Goal: Information Seeking & Learning: Learn about a topic

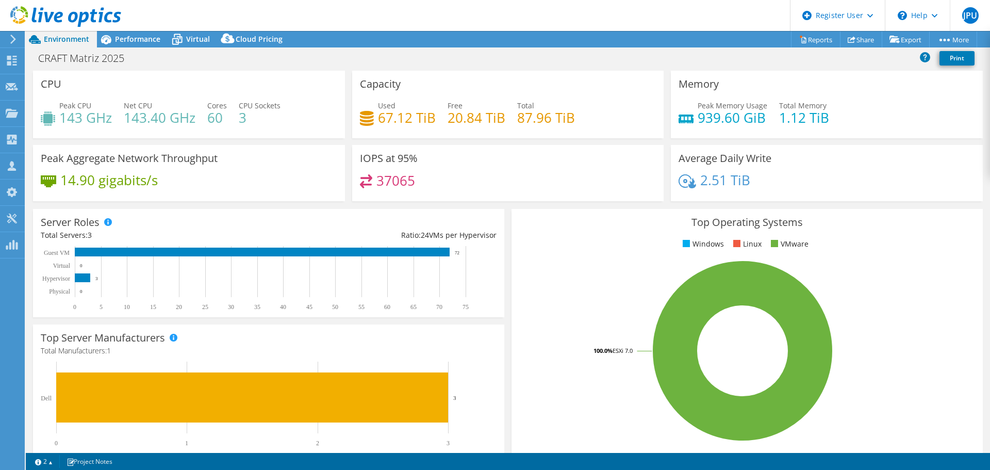
select select "SouthAmerica"
select select "BRL"
click at [142, 32] on div "Performance" at bounding box center [132, 39] width 71 height 17
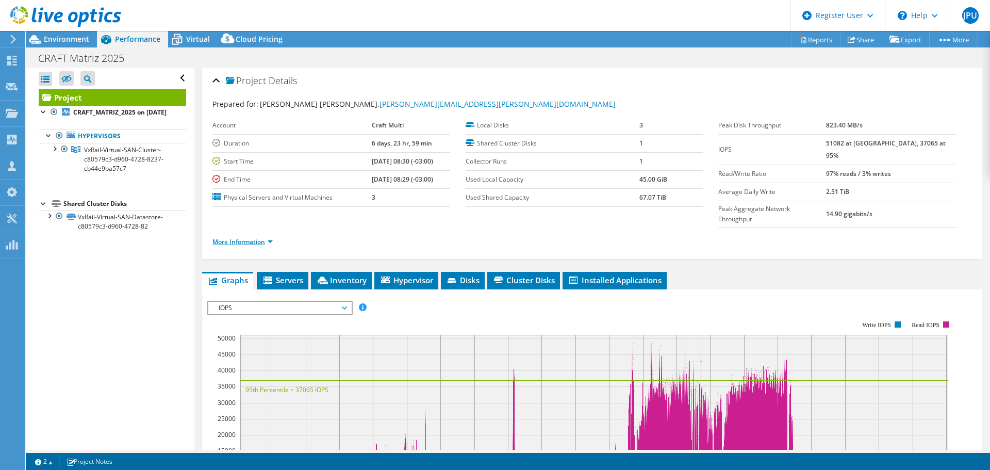
click at [248, 237] on link "More Information" at bounding box center [242, 241] width 60 height 9
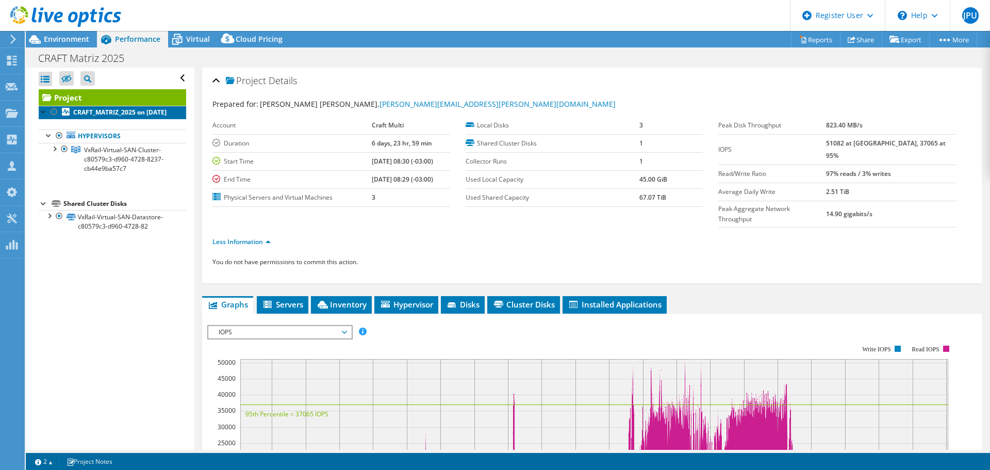
click at [126, 114] on b "CRAFT_MATRIZ_2025 on 8/5/2025" at bounding box center [119, 112] width 93 height 9
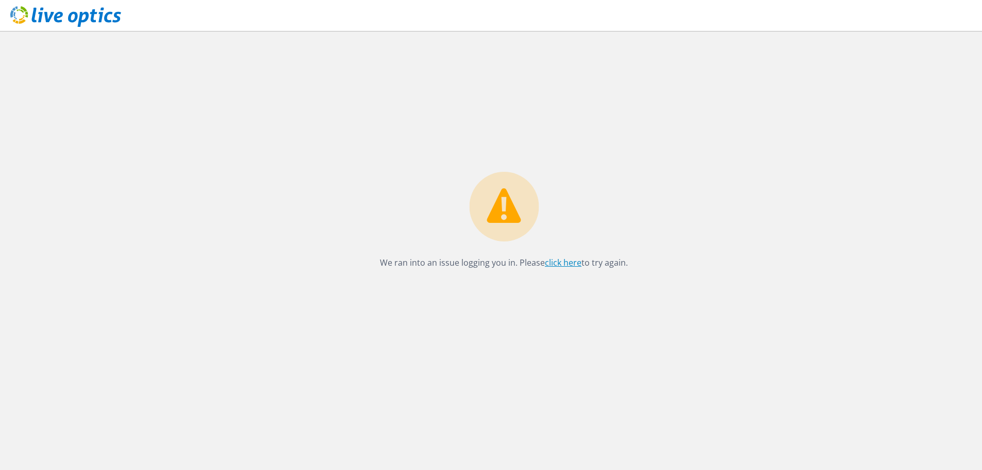
click at [568, 262] on link "click here" at bounding box center [563, 262] width 37 height 11
click at [742, 166] on div "We ran into an issue logging you in. Please click here to try again." at bounding box center [504, 250] width 957 height 439
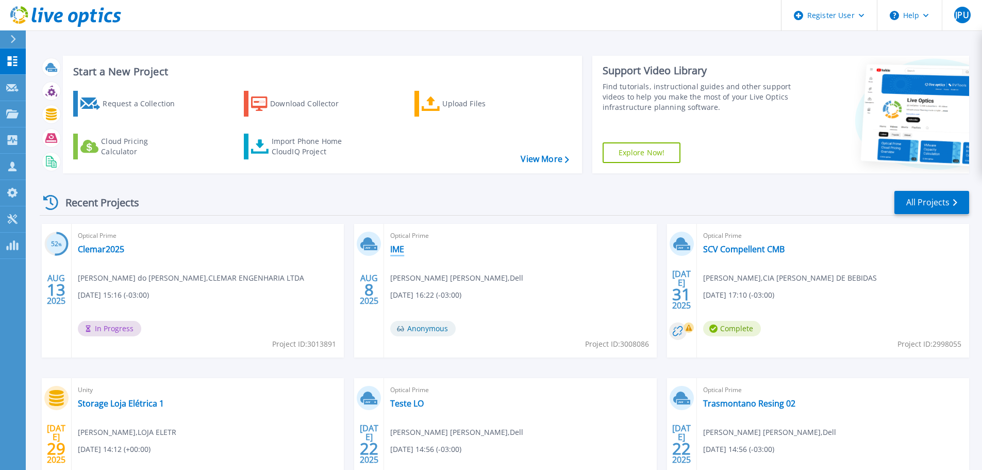
click at [397, 253] on link "IME" at bounding box center [397, 249] width 14 height 10
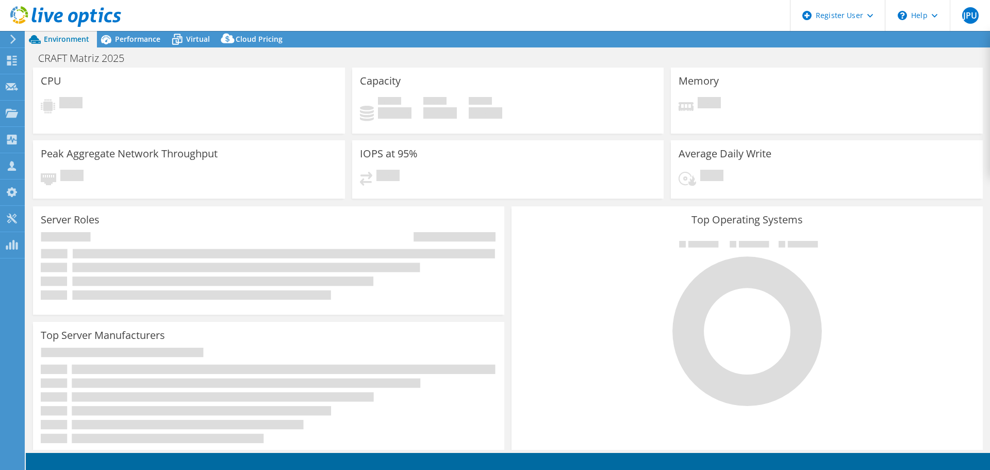
select select "SouthAmerica"
select select "BRL"
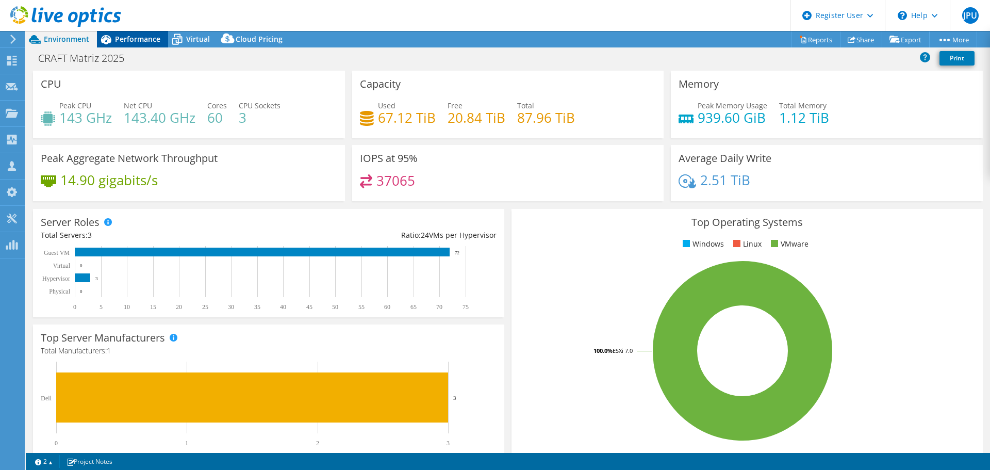
click at [157, 33] on div "Performance" at bounding box center [132, 39] width 71 height 17
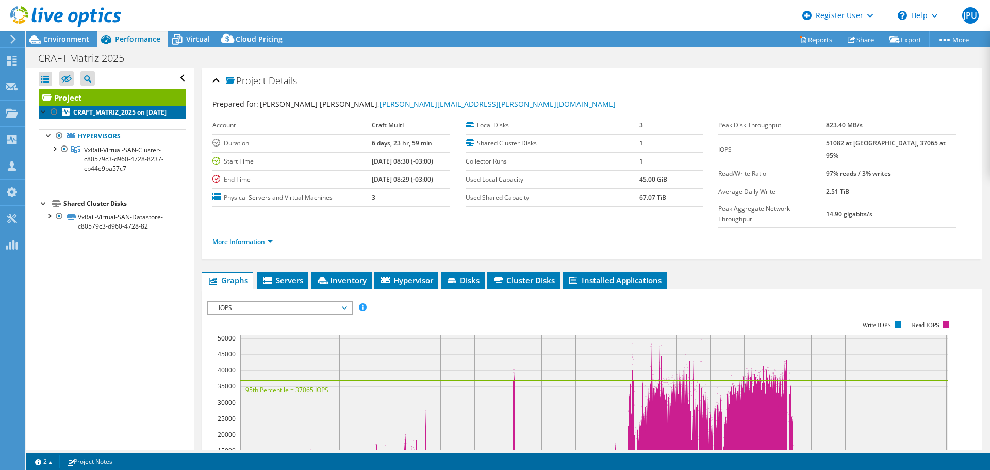
click at [111, 119] on link "CRAFT_MATRIZ_2025 on 8/5/2025" at bounding box center [112, 112] width 147 height 13
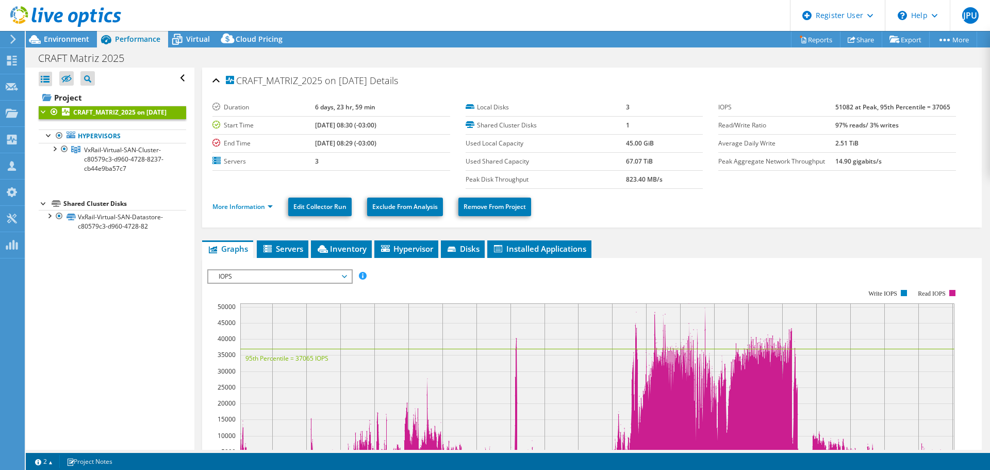
click at [252, 197] on ul "More Information Edit Collector Run Exclude From Analysis Remove From Project" at bounding box center [591, 205] width 759 height 21
click at [253, 203] on link "More Information" at bounding box center [242, 206] width 60 height 9
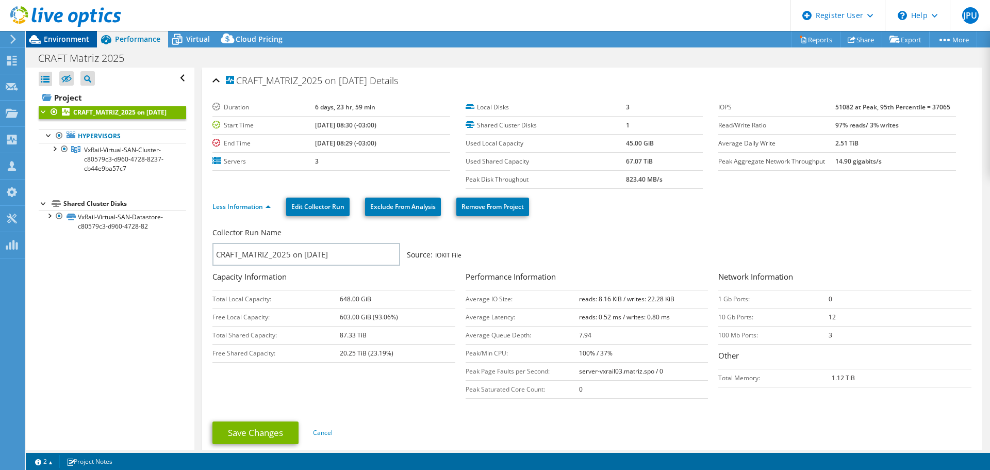
click at [68, 42] on span "Environment" at bounding box center [66, 39] width 45 height 10
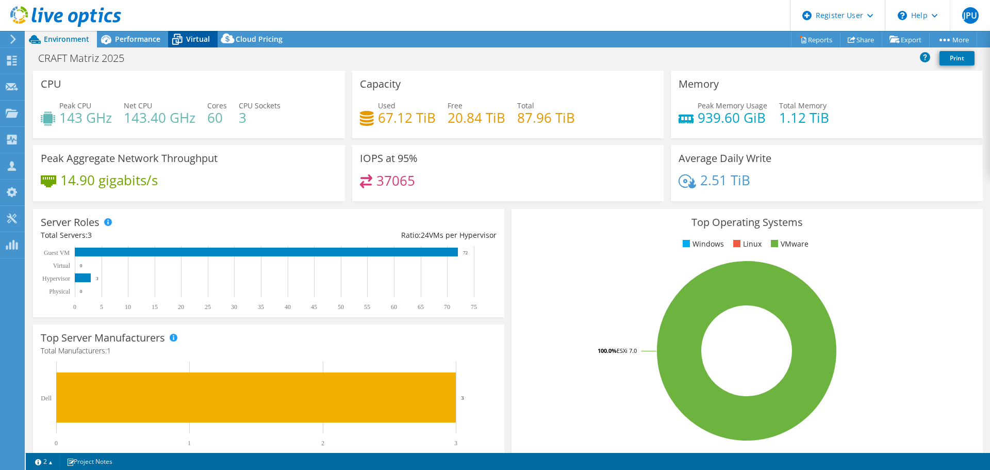
click at [190, 41] on span "Virtual" at bounding box center [198, 39] width 24 height 10
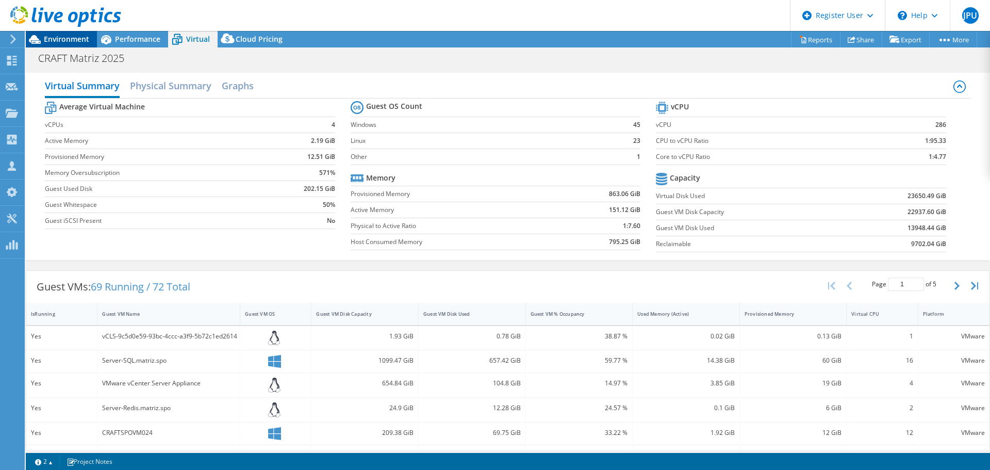
click at [49, 40] on span "Environment" at bounding box center [66, 39] width 45 height 10
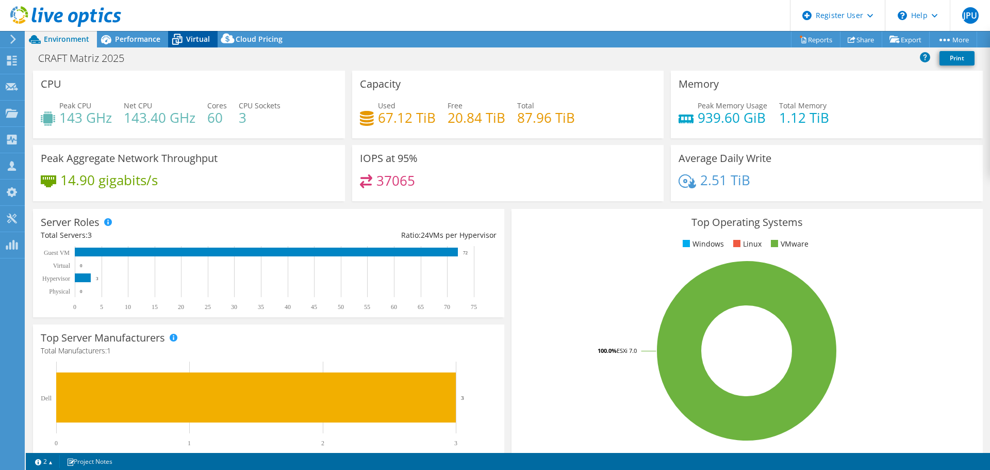
click at [207, 38] on span "Virtual" at bounding box center [198, 39] width 24 height 10
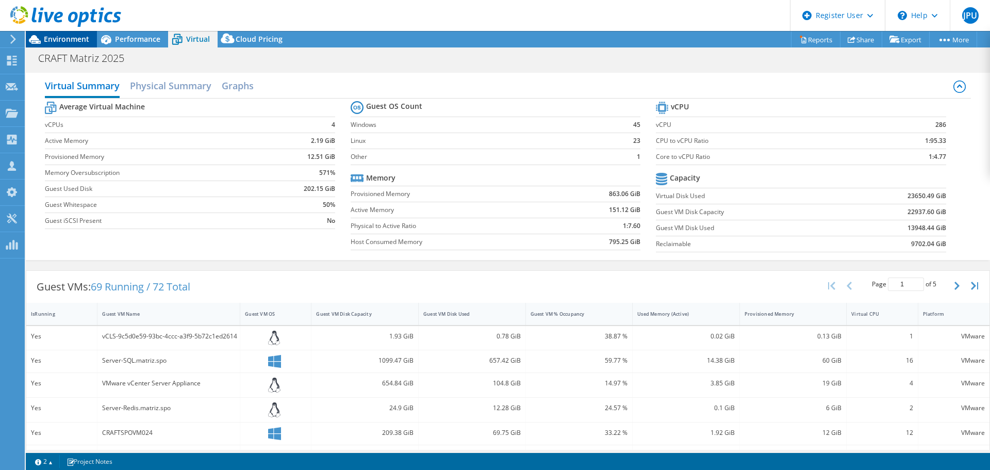
click at [63, 42] on span "Environment" at bounding box center [66, 39] width 45 height 10
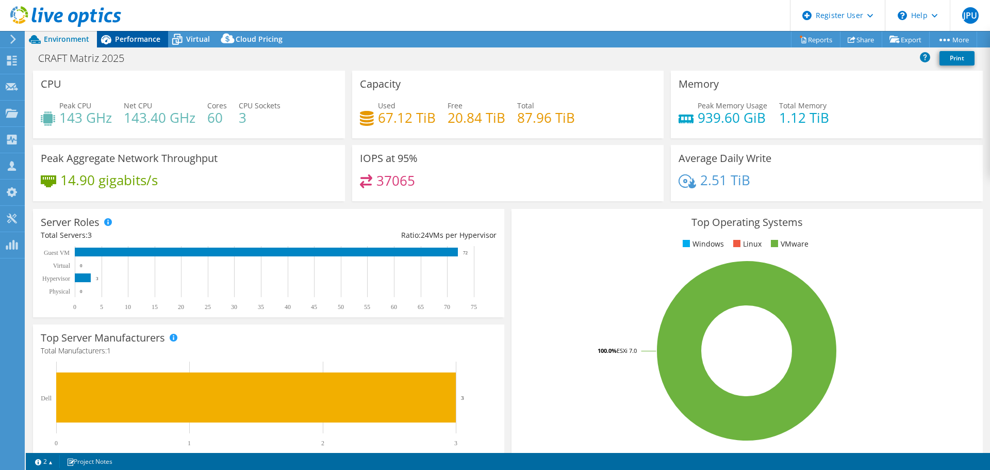
click at [144, 36] on span "Performance" at bounding box center [137, 39] width 45 height 10
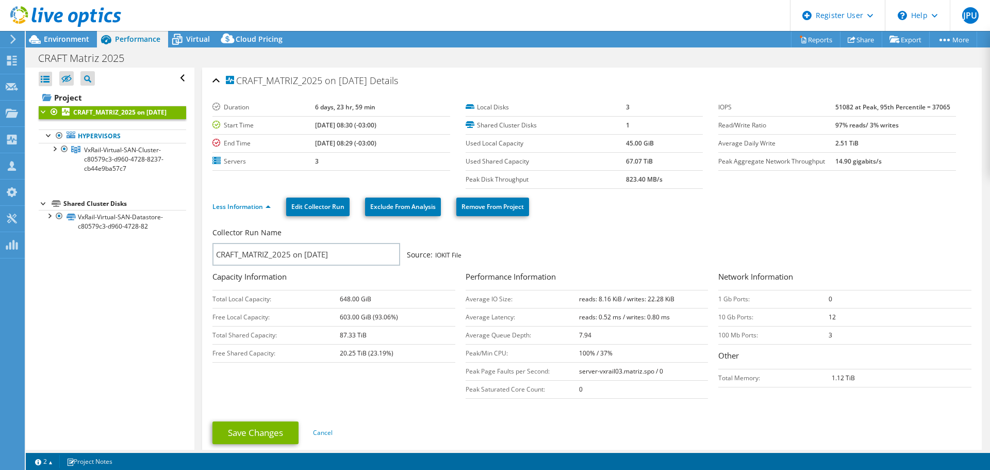
click at [707, 239] on div "Collector Run Name" at bounding box center [586, 234] width 749 height 15
click at [197, 43] on span "Virtual" at bounding box center [198, 39] width 24 height 10
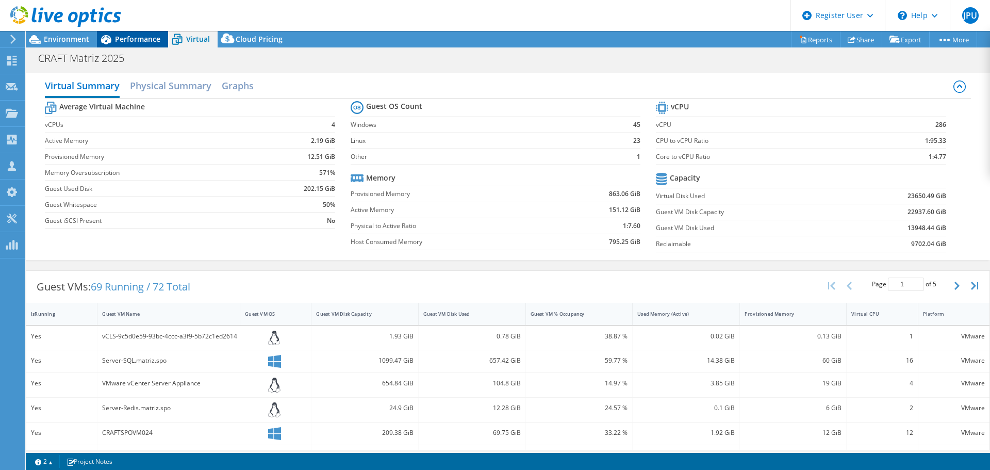
click at [135, 41] on span "Performance" at bounding box center [137, 39] width 45 height 10
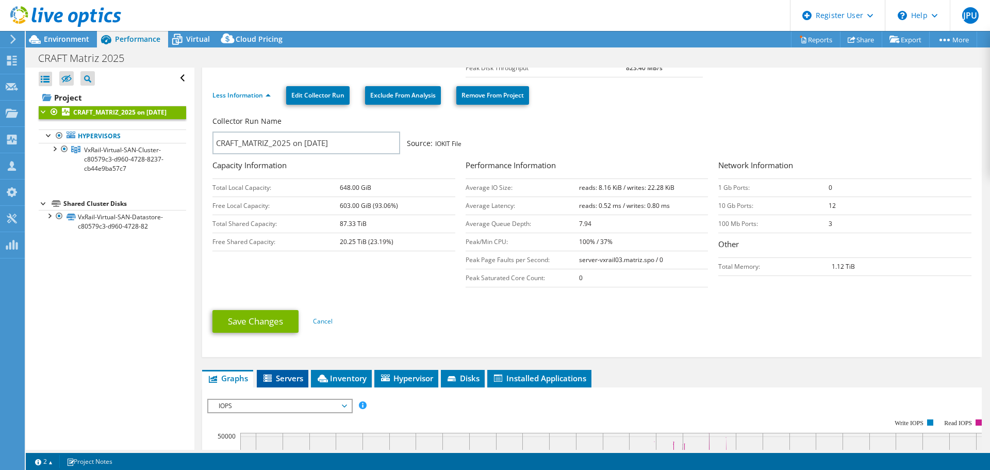
scroll to position [206, 0]
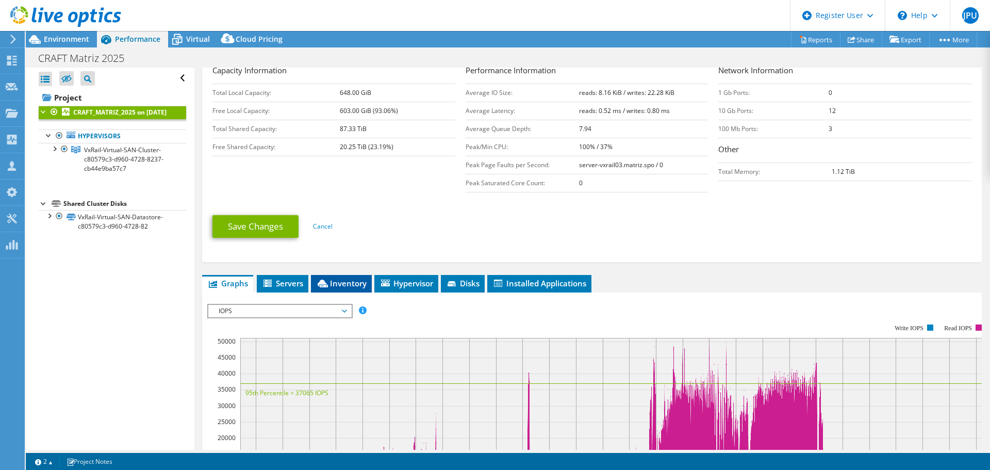
click at [342, 286] on span "Inventory" at bounding box center [341, 283] width 51 height 10
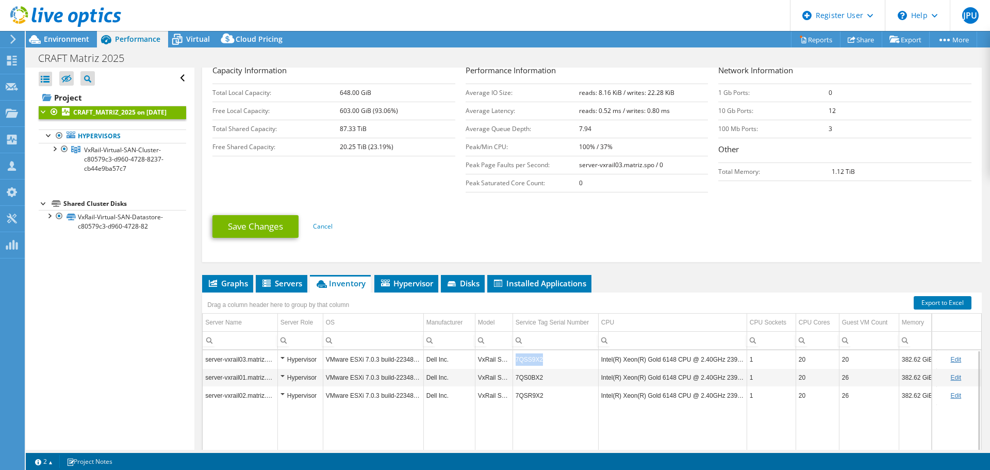
copy td "7QSS9X2"
drag, startPoint x: 547, startPoint y: 363, endPoint x: 517, endPoint y: 364, distance: 30.4
click at [517, 364] on td "7QSS9X2" at bounding box center [556, 359] width 86 height 18
